Goal: Task Accomplishment & Management: Use online tool/utility

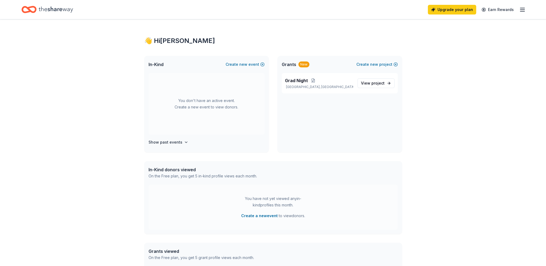
click at [477, 115] on div "👋 Hi [PERSON_NAME] In-Kind Create new event You don't have an active event. Cre…" at bounding box center [273, 170] width 546 height 303
click at [523, 7] on icon "button" at bounding box center [522, 9] width 6 height 6
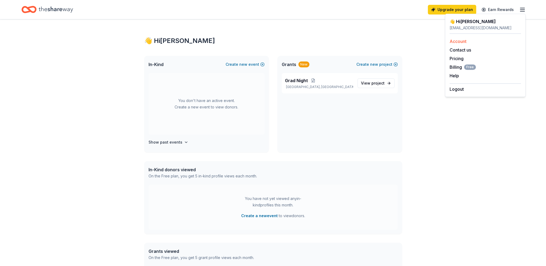
click at [458, 39] on link "Account" at bounding box center [458, 41] width 17 height 5
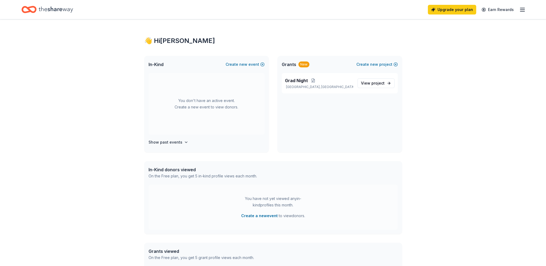
click at [522, 7] on icon "button" at bounding box center [522, 9] width 6 height 6
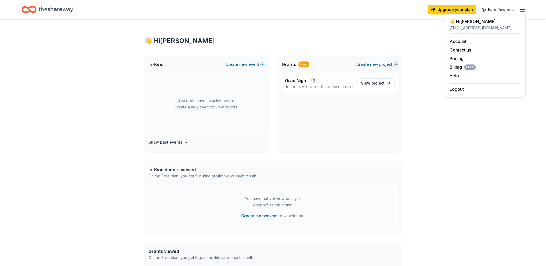
click at [64, 9] on icon "Home" at bounding box center [56, 9] width 34 height 6
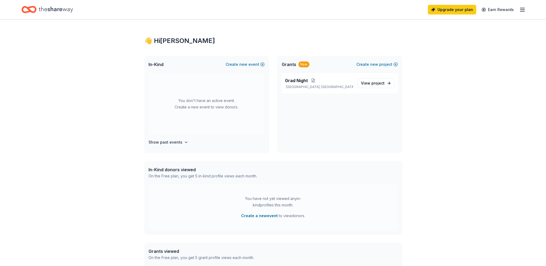
click at [64, 9] on icon "Home" at bounding box center [56, 9] width 34 height 6
click at [35, 12] on icon "Home" at bounding box center [31, 9] width 8 height 5
click at [475, 71] on div "👋 Hi [PERSON_NAME] In-Kind Create new event You don't have an active event. Cre…" at bounding box center [273, 170] width 546 height 303
click at [249, 65] on button "Create new event" at bounding box center [245, 64] width 39 height 6
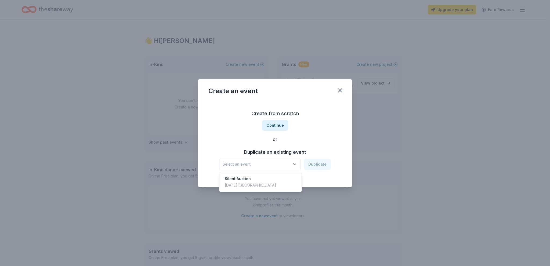
click at [295, 165] on icon "button" at bounding box center [294, 164] width 5 height 5
click at [246, 178] on div "Silent Auction" at bounding box center [250, 179] width 51 height 6
drag, startPoint x: 317, startPoint y: 164, endPoint x: 295, endPoint y: 168, distance: 22.4
click at [295, 168] on div "Silent Auction Duplicate" at bounding box center [275, 164] width 112 height 11
click at [341, 90] on icon "button" at bounding box center [340, 91] width 8 height 8
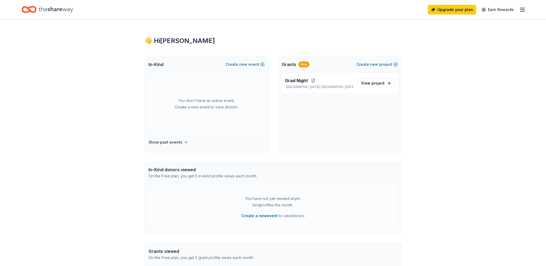
click at [478, 57] on div "👋 Hi [PERSON_NAME] In-Kind Create new event You don't have an active event. Cre…" at bounding box center [273, 170] width 546 height 303
